Goal: Task Accomplishment & Management: Use online tool/utility

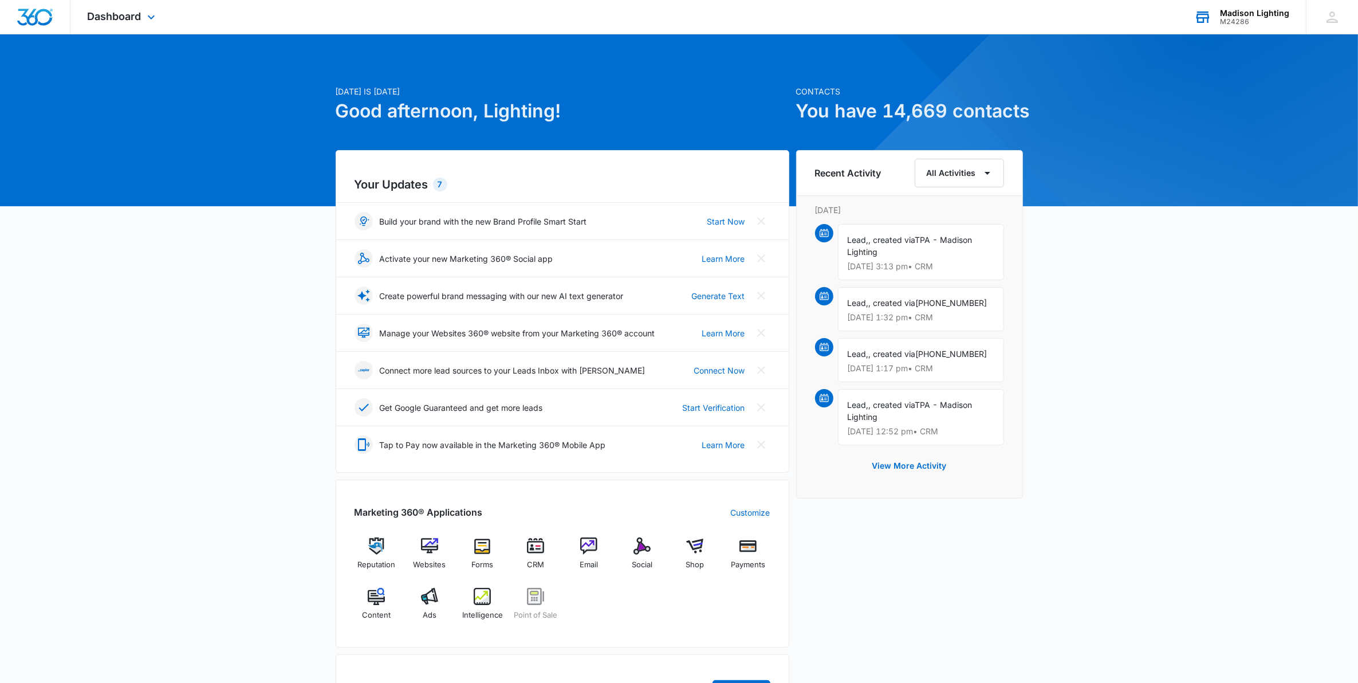
click at [1240, 21] on div "M24286" at bounding box center [1254, 22] width 69 height 8
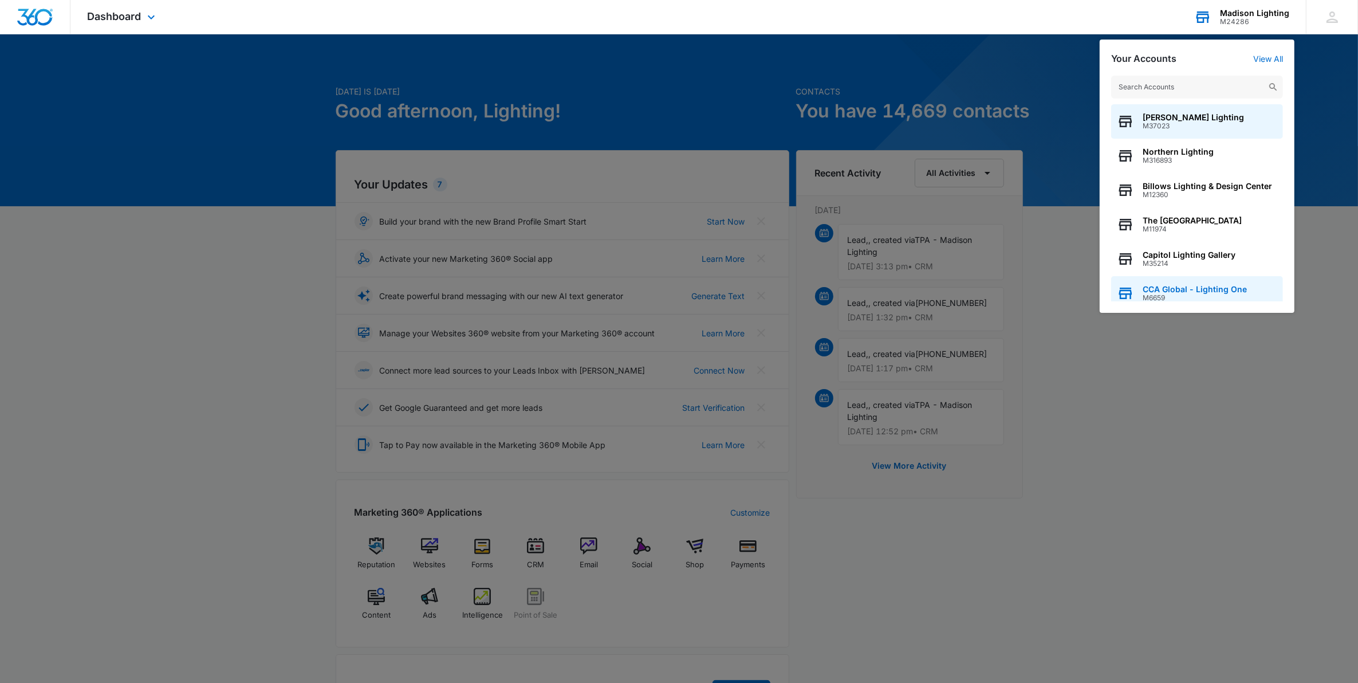
click at [1170, 282] on div "CCA Global - Lighting One M6659" at bounding box center [1197, 293] width 172 height 34
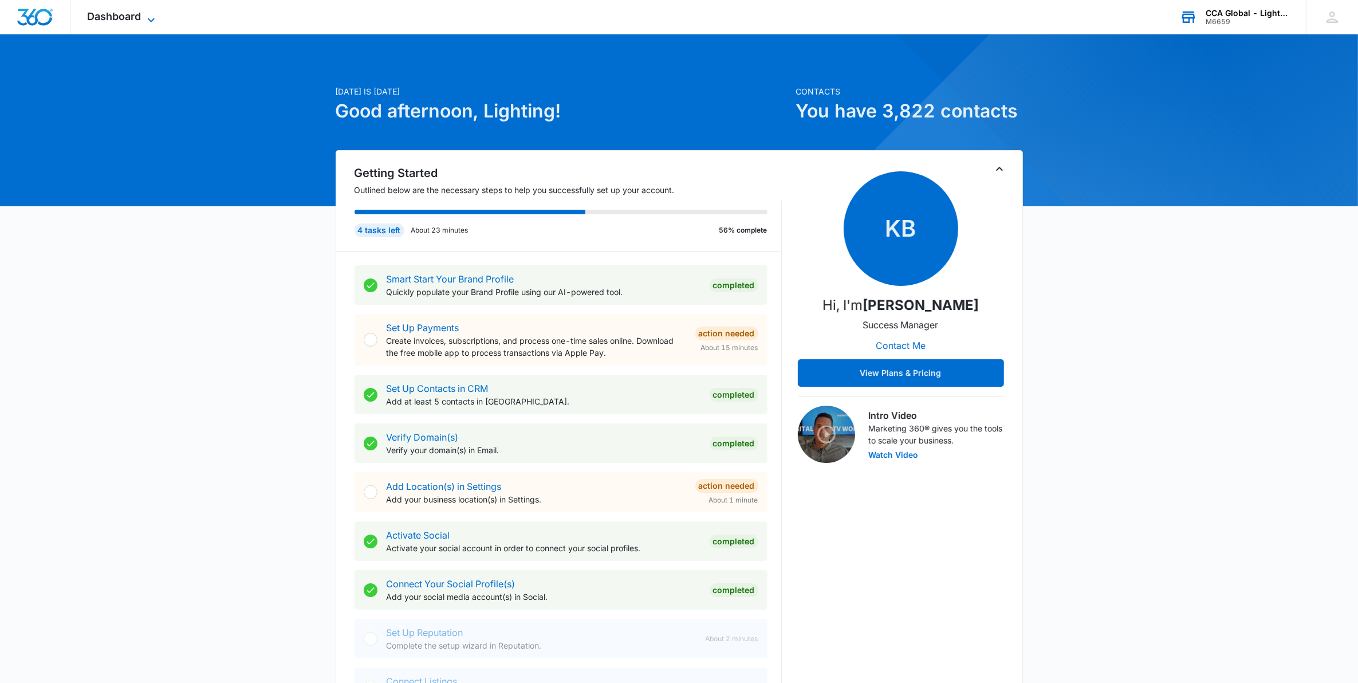
click at [126, 15] on span "Dashboard" at bounding box center [115, 16] width 54 height 12
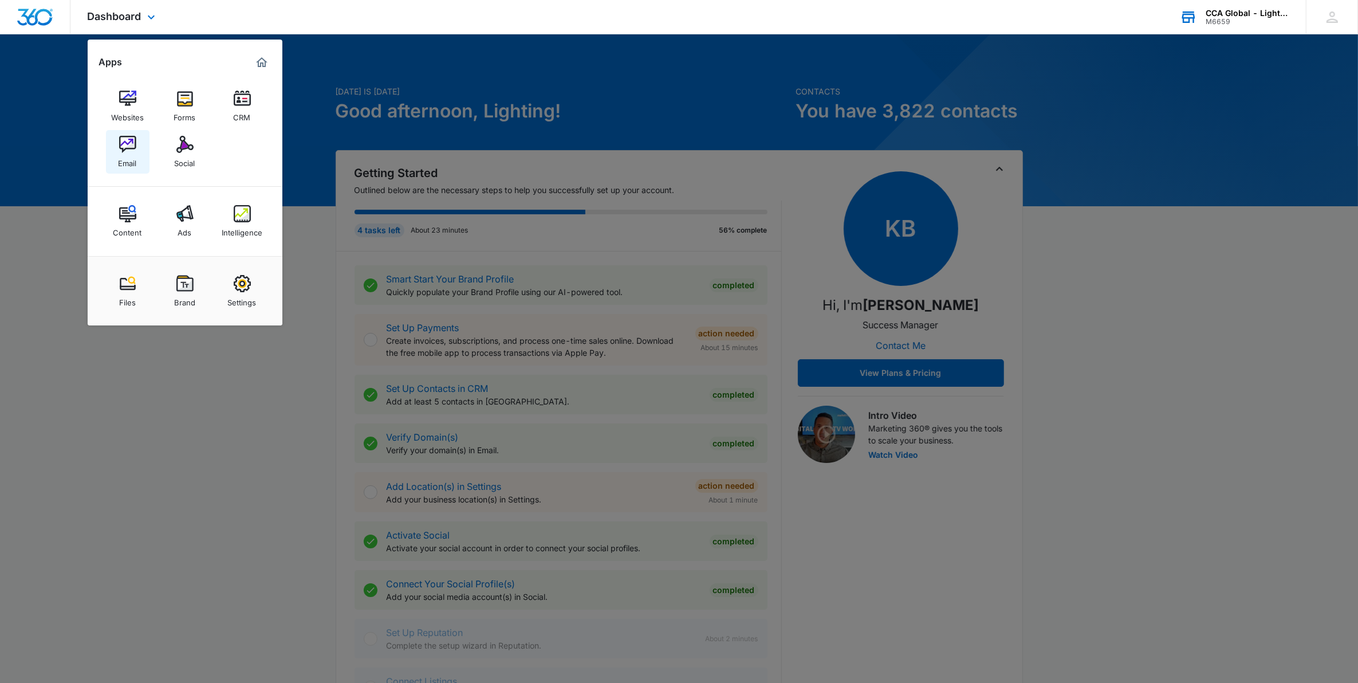
click at [136, 149] on img at bounding box center [127, 144] width 17 height 17
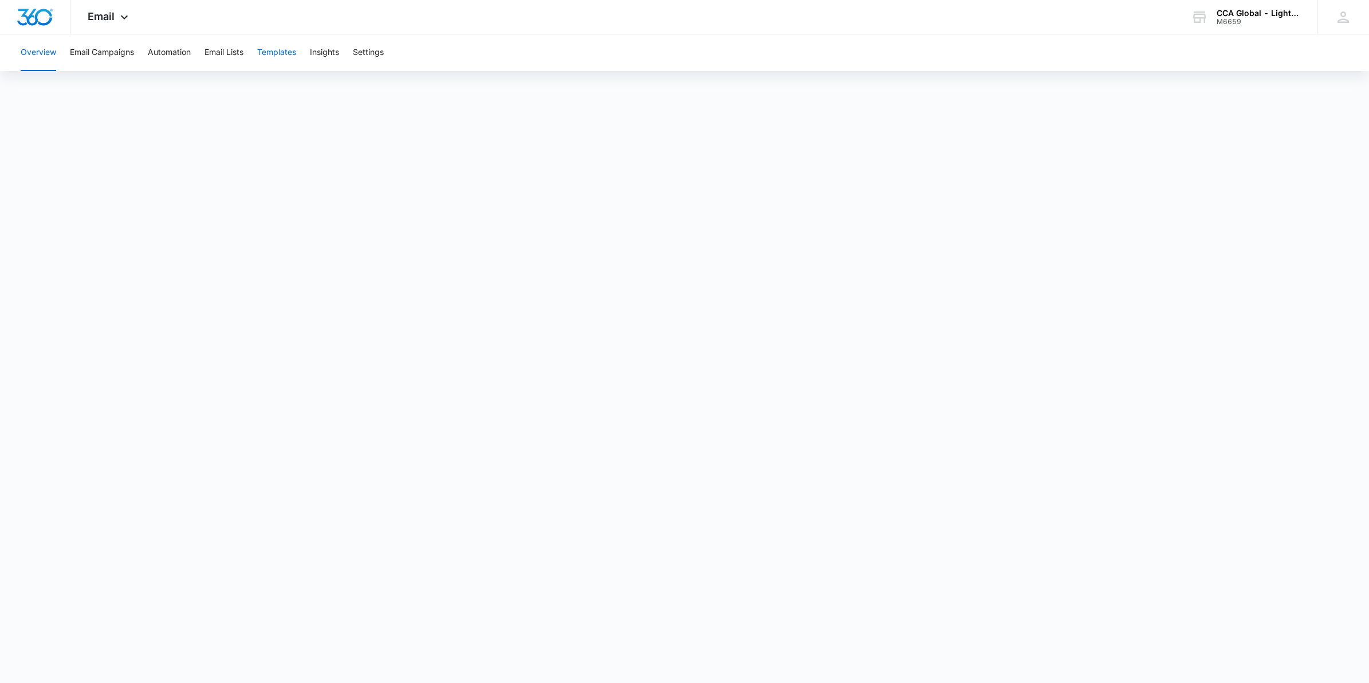
click at [276, 53] on button "Templates" at bounding box center [276, 52] width 39 height 37
click at [110, 54] on button "Email Campaigns" at bounding box center [102, 52] width 64 height 37
